Goal: Navigation & Orientation: Find specific page/section

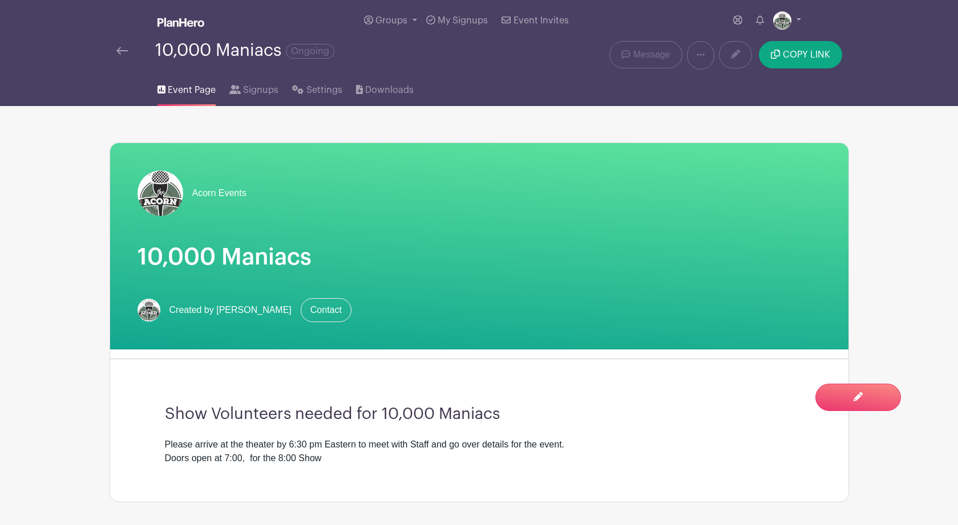
click at [121, 52] on img at bounding box center [121, 51] width 11 height 8
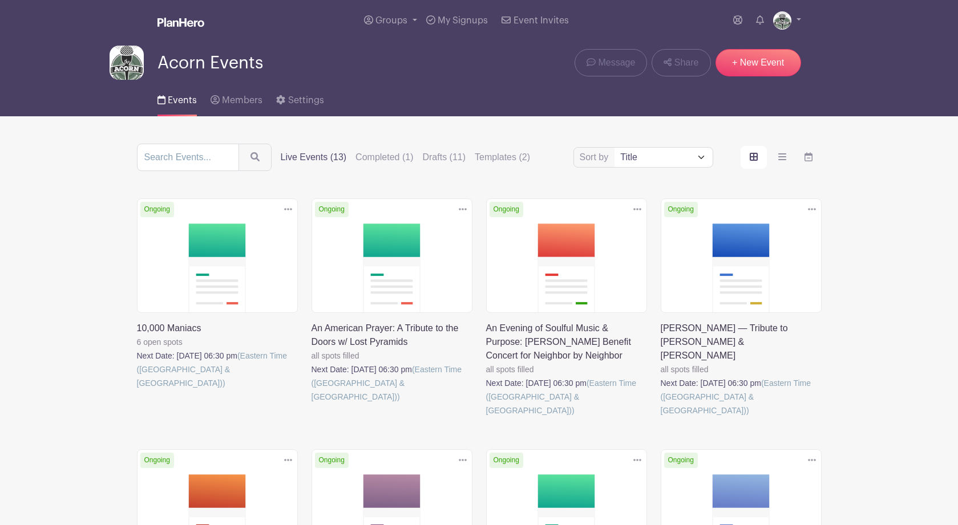
click at [137, 390] on link at bounding box center [137, 390] width 0 height 0
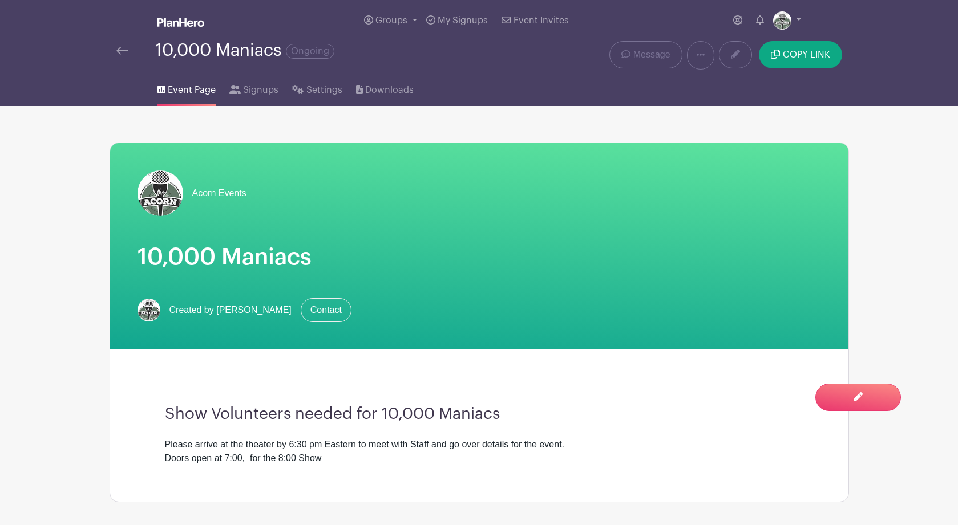
click at [116, 52] on img at bounding box center [121, 51] width 11 height 8
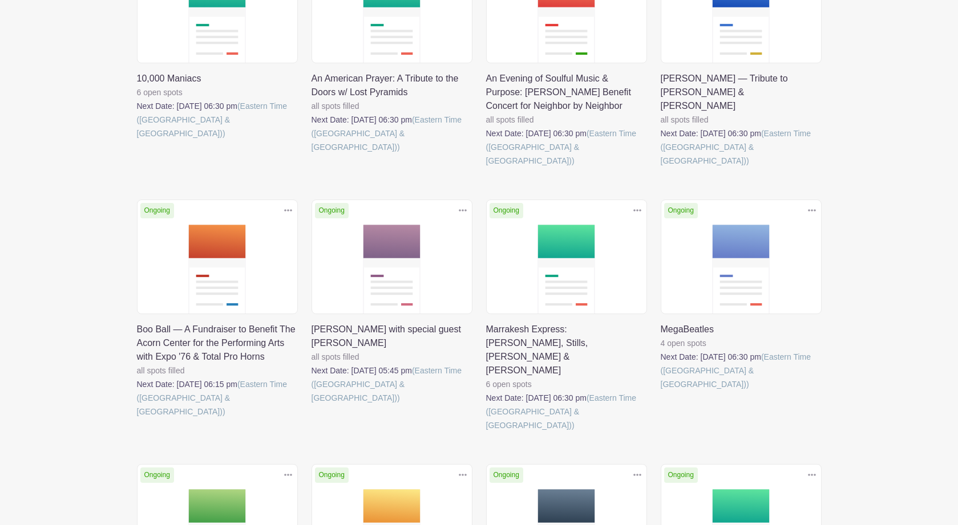
scroll to position [561, 0]
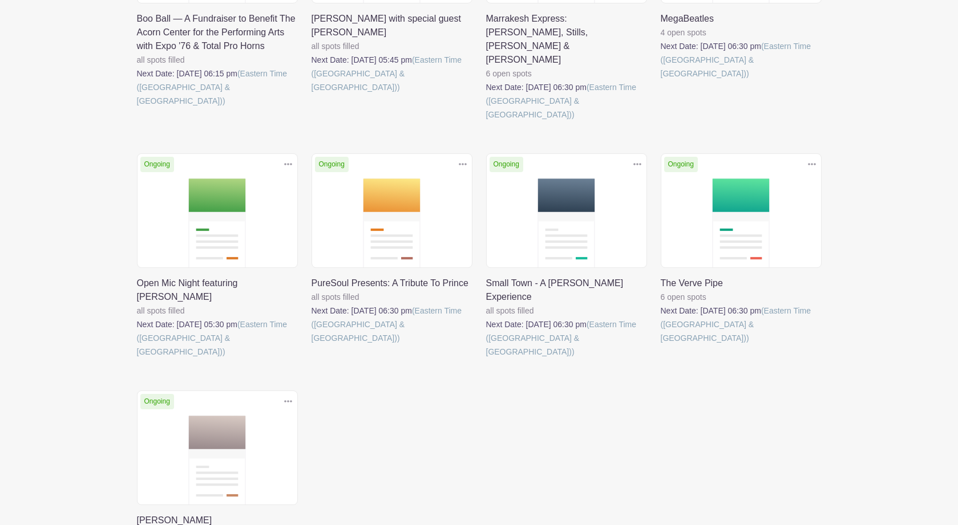
click at [661, 345] on link at bounding box center [661, 345] width 0 height 0
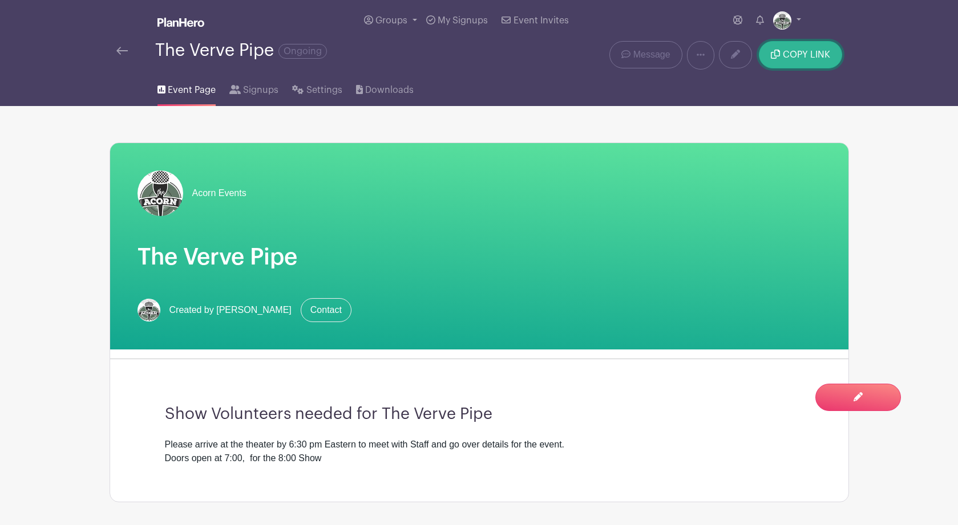
click at [802, 57] on span "COPY LINK" at bounding box center [806, 54] width 47 height 9
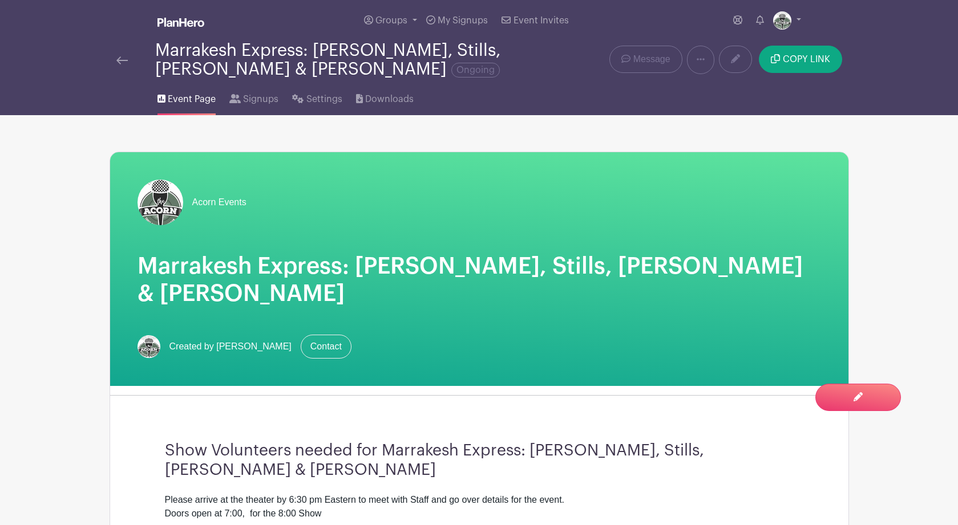
click at [580, 76] on div "Marrakesh Express: [PERSON_NAME], Stills, [PERSON_NAME] & [PERSON_NAME] Ongoing…" at bounding box center [479, 60] width 739 height 38
click at [120, 63] on img at bounding box center [121, 60] width 11 height 8
